Goal: Navigation & Orientation: Find specific page/section

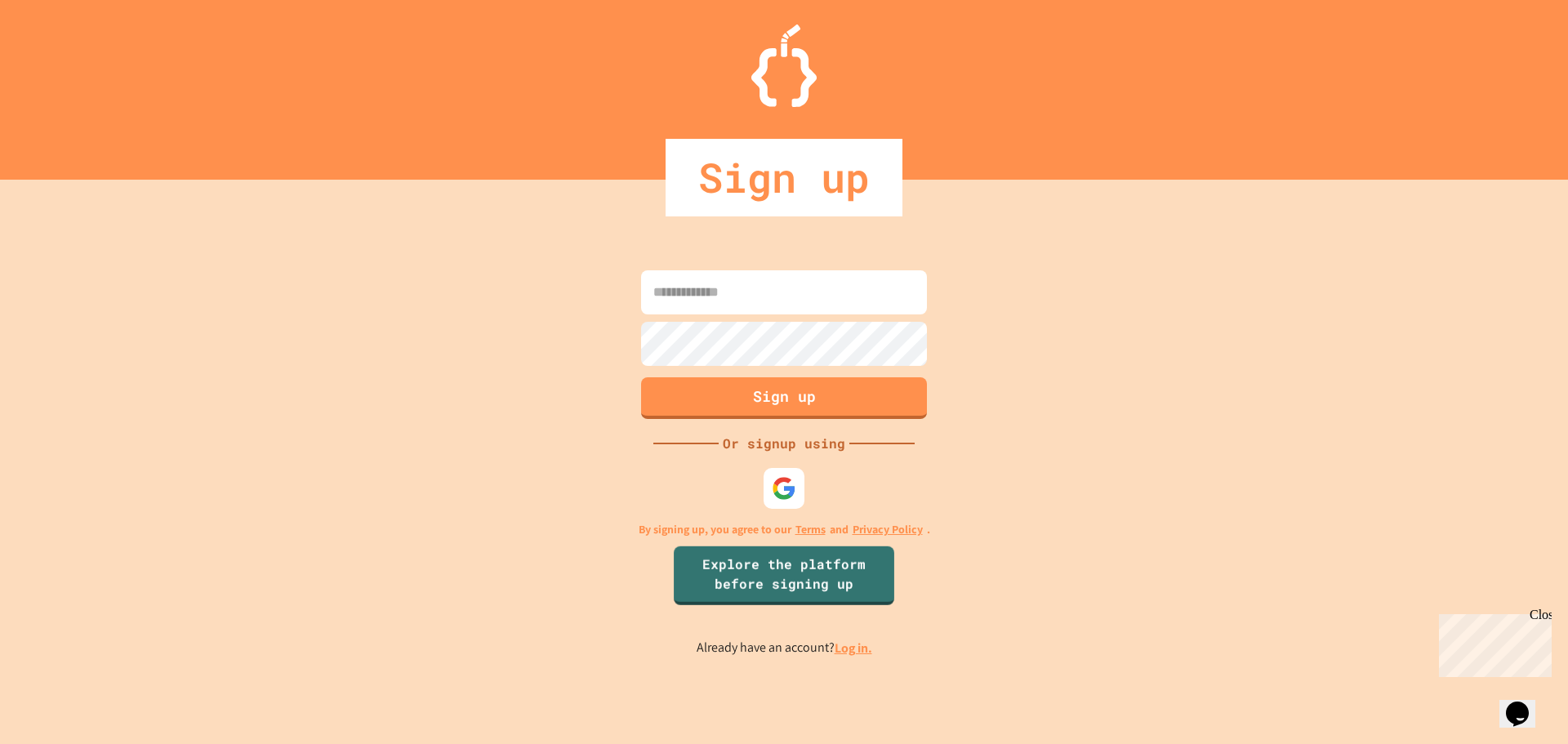
click at [808, 304] on input at bounding box center [784, 293] width 286 height 44
click at [849, 651] on link "Log in." at bounding box center [853, 649] width 38 height 17
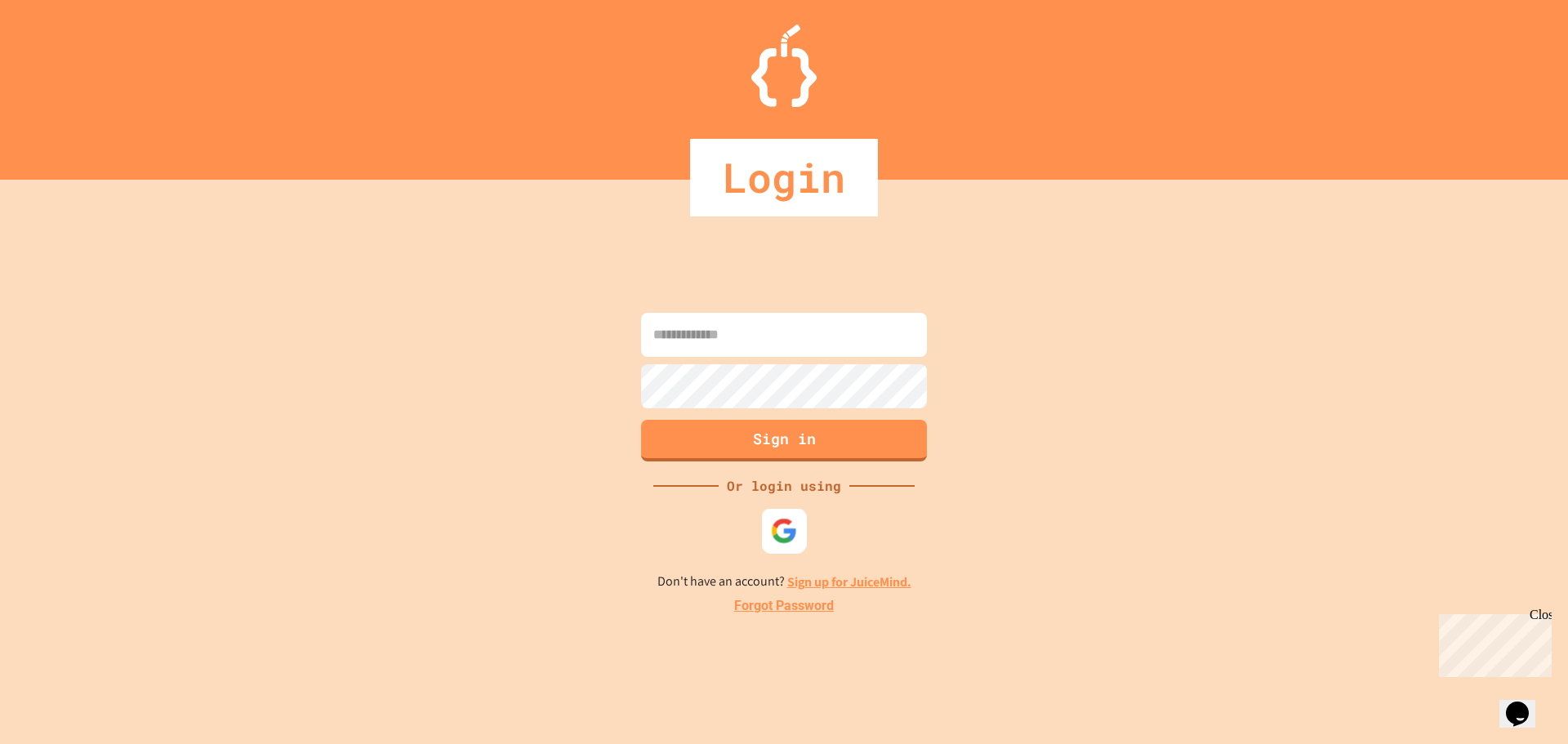
click at [787, 528] on img at bounding box center [784, 531] width 27 height 27
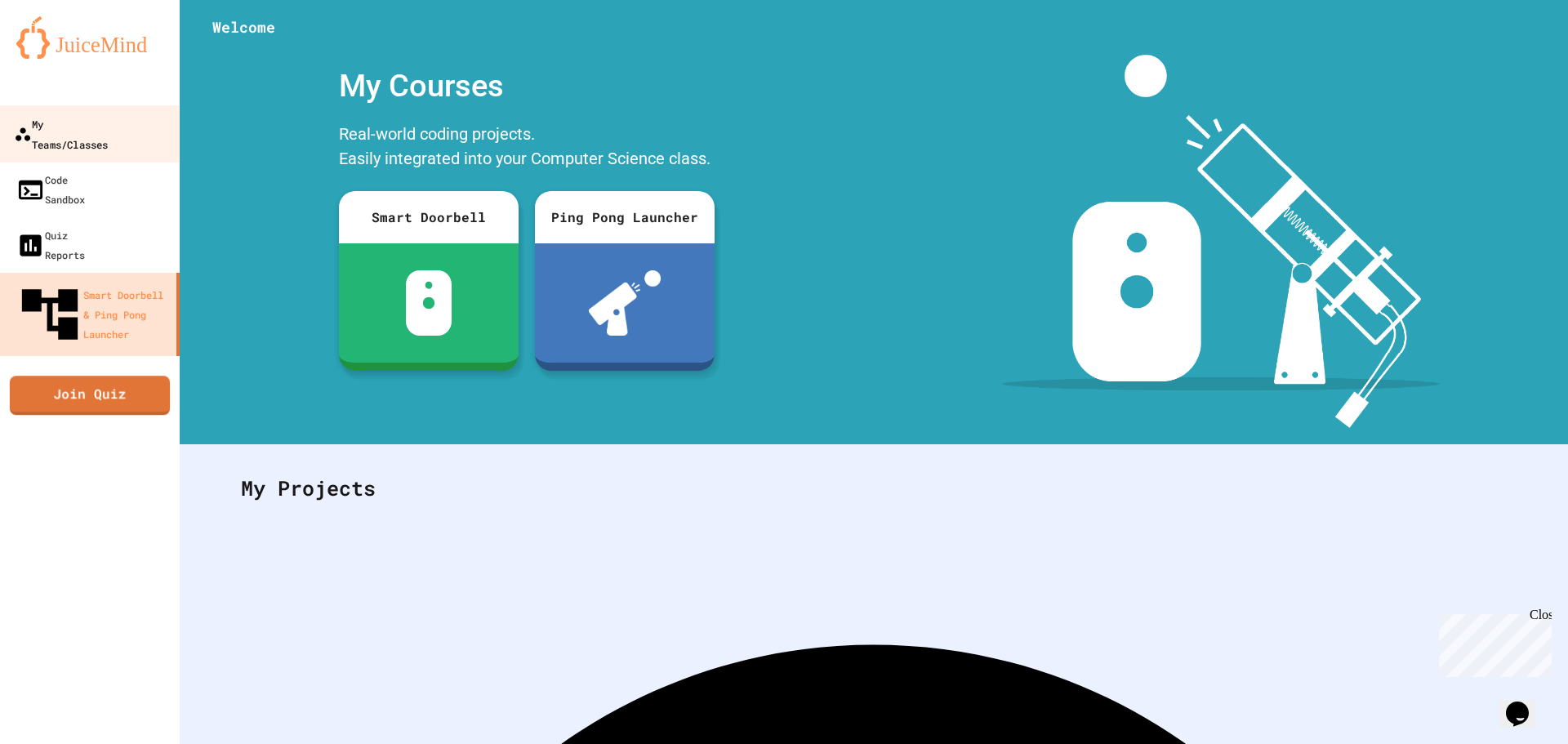
click at [86, 118] on div "My Teams/Classes" at bounding box center [60, 134] width 93 height 40
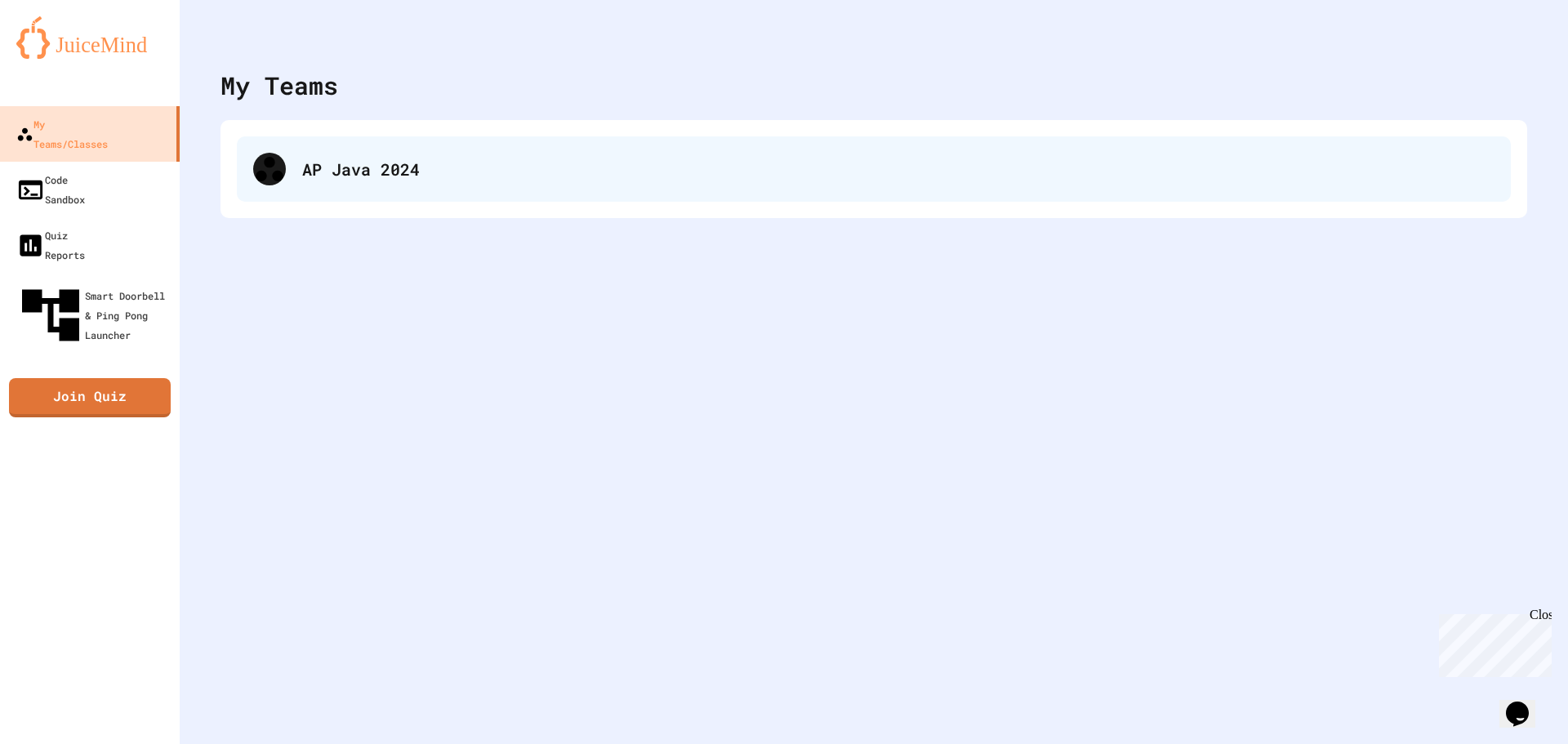
click at [452, 173] on div "AP Java 2024" at bounding box center [899, 169] width 1193 height 24
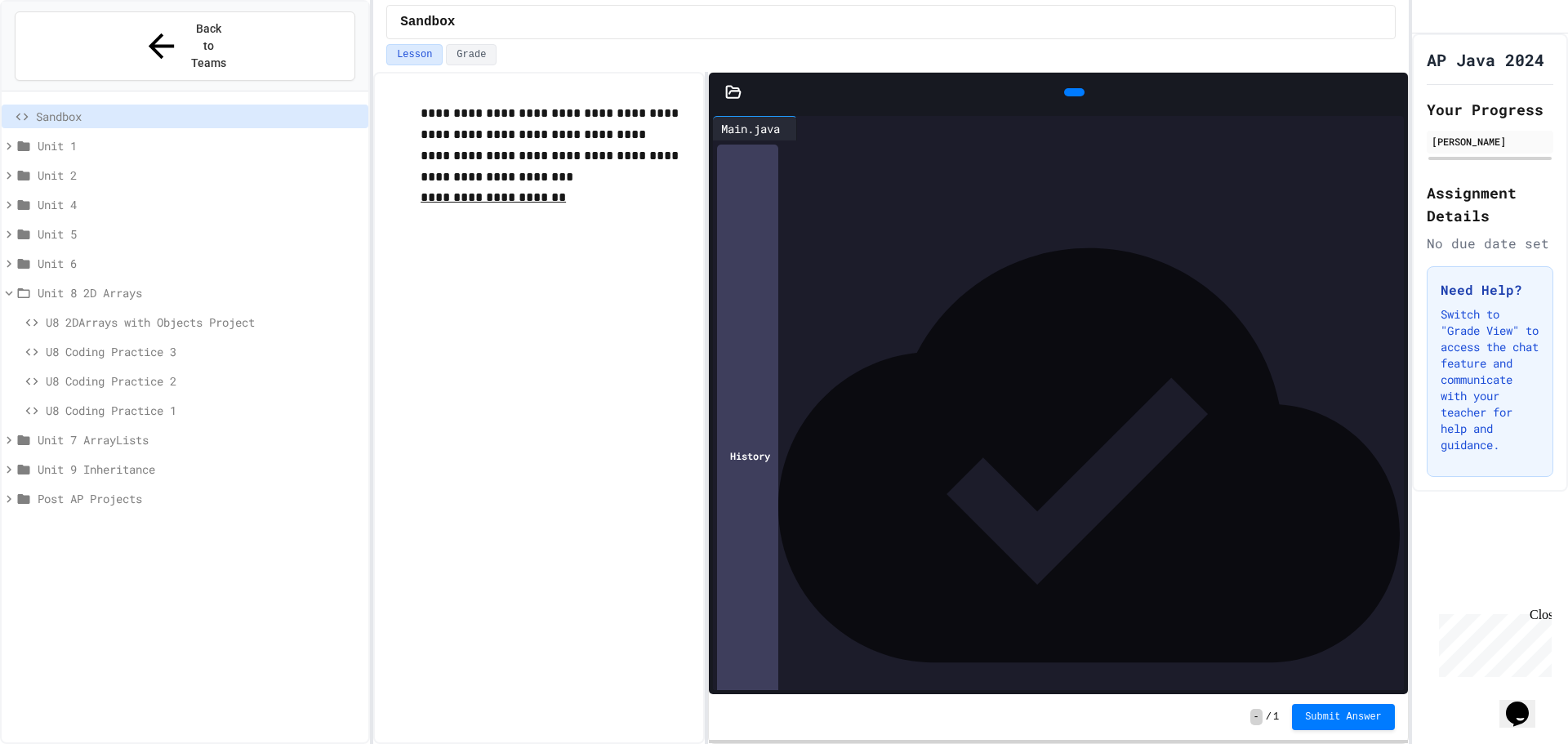
click at [133, 487] on div "Post AP Projects" at bounding box center [185, 498] width 367 height 24
click at [260, 40] on button "Back to Teams" at bounding box center [184, 46] width 340 height 69
